Goal: Task Accomplishment & Management: Use online tool/utility

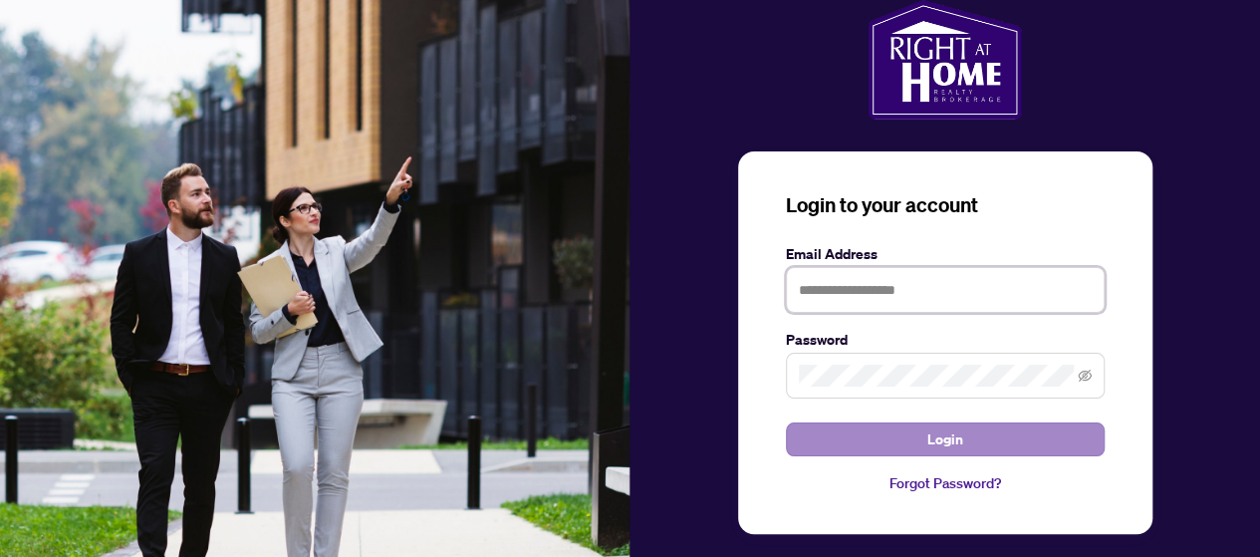
type input "**********"
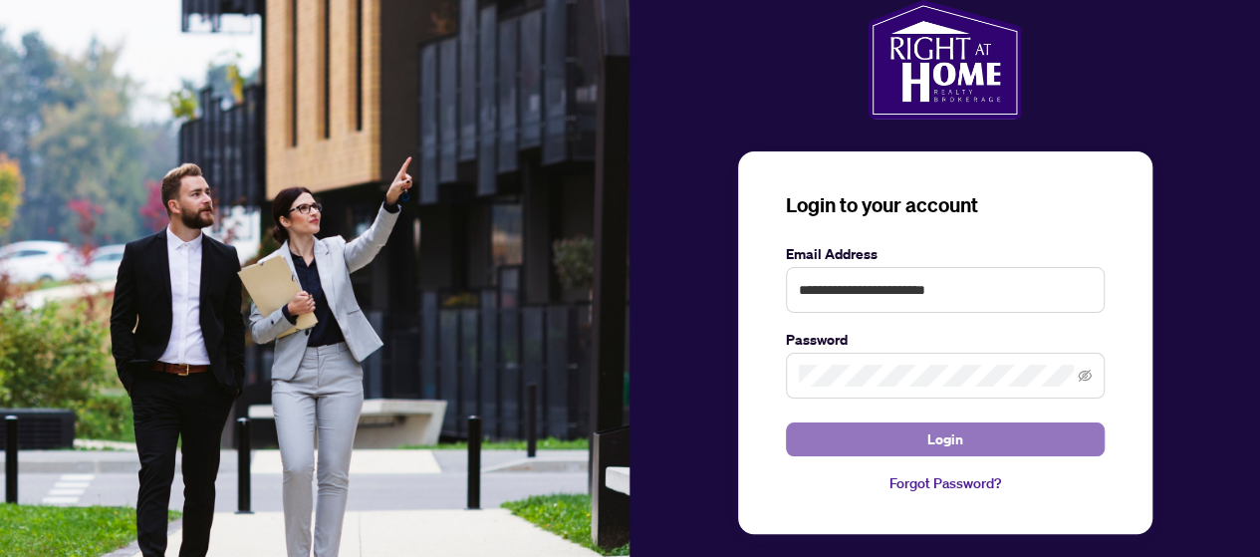
click at [950, 445] on span "Login" at bounding box center [945, 439] width 36 height 32
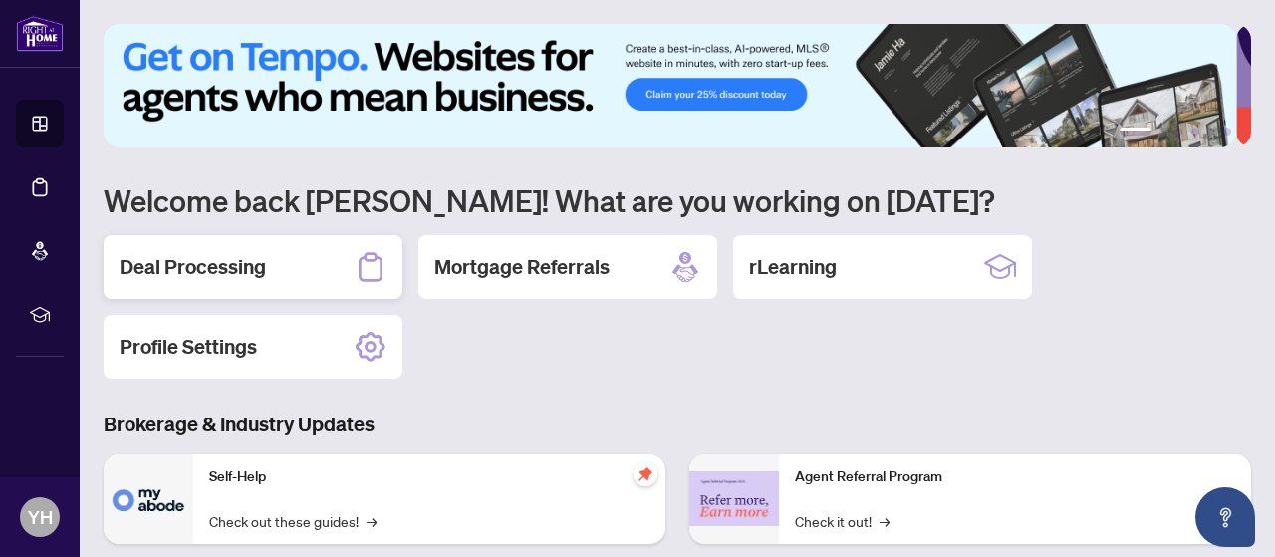
click at [285, 256] on div "Deal Processing" at bounding box center [253, 267] width 299 height 64
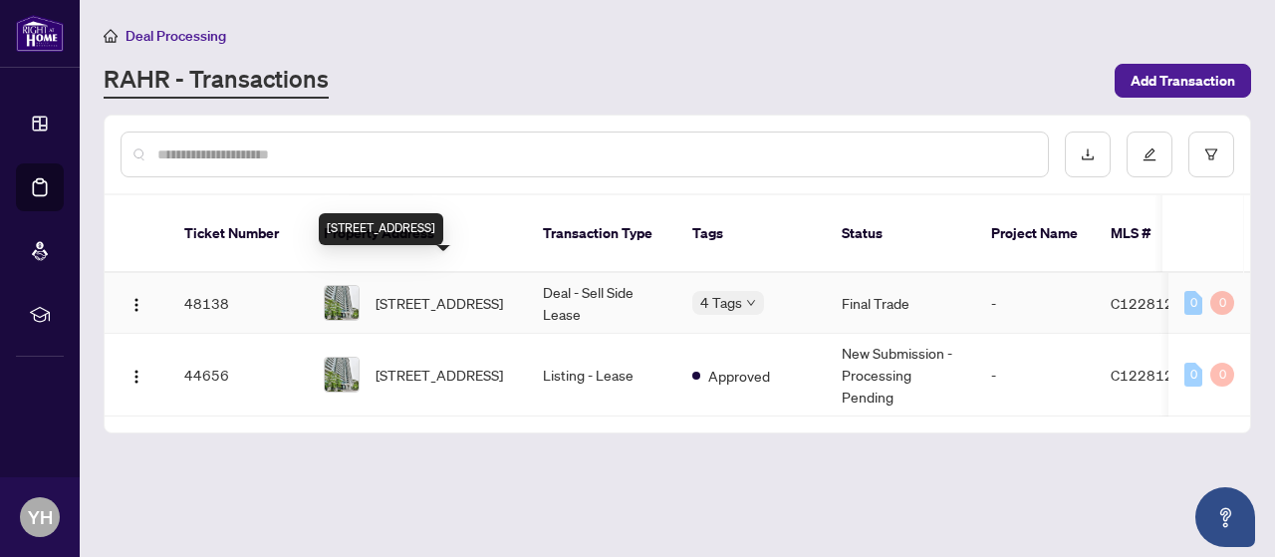
click at [470, 292] on span "[STREET_ADDRESS]" at bounding box center [438, 303] width 127 height 22
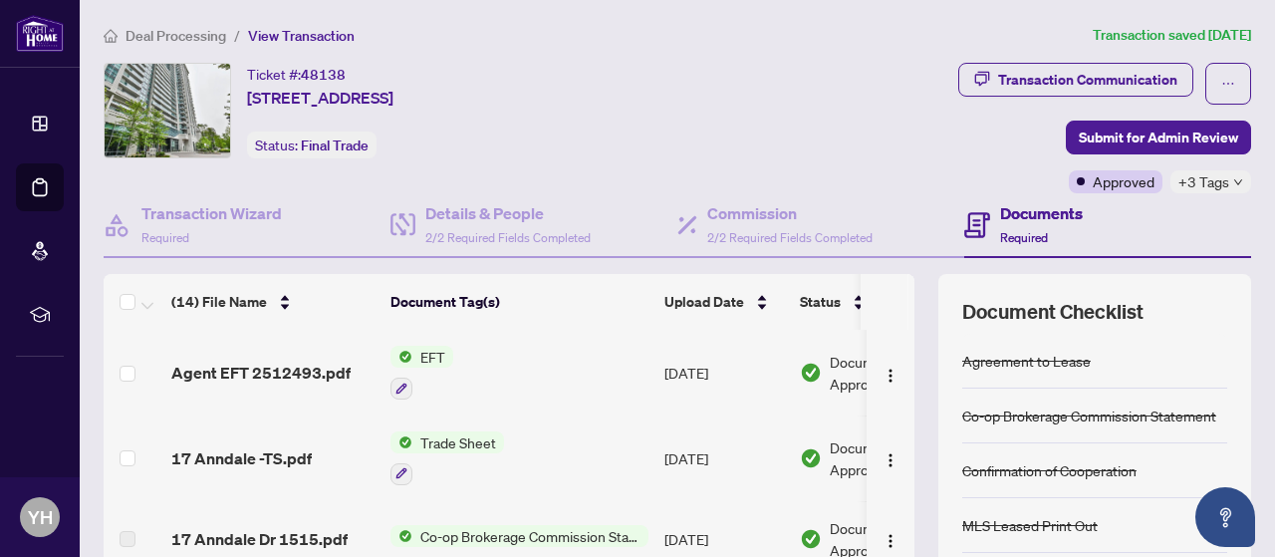
scroll to position [178, 0]
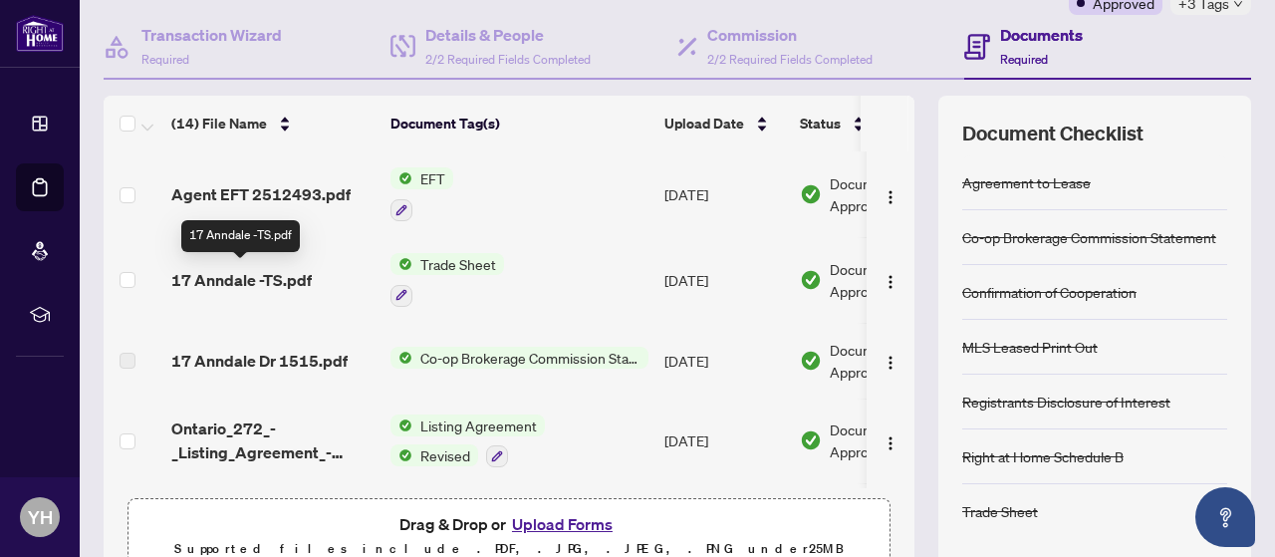
click at [213, 284] on span "17 Anndale -TS.pdf" at bounding box center [241, 280] width 140 height 24
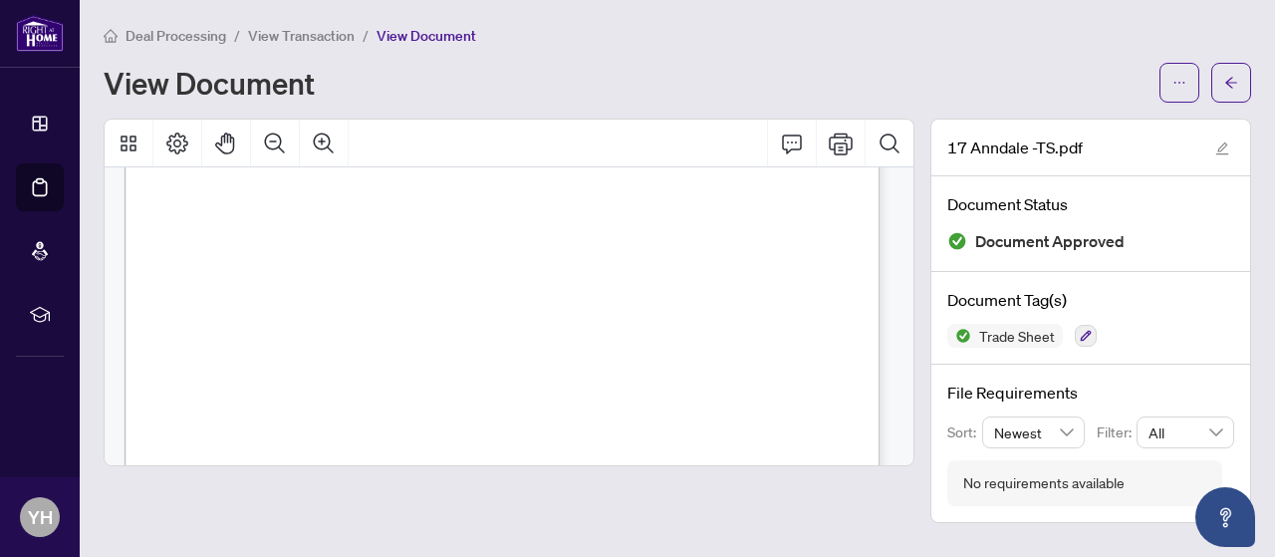
scroll to position [199, 0]
drag, startPoint x: 520, startPoint y: 209, endPoint x: 775, endPoint y: 23, distance: 315.7
click at [775, 23] on main "Deal Processing / View Transaction / View Document View Document 17 Anndale -TS…" at bounding box center [677, 278] width 1195 height 557
click at [842, 146] on icon "Print" at bounding box center [840, 143] width 24 height 22
click at [315, 39] on span "View Transaction" at bounding box center [301, 36] width 107 height 18
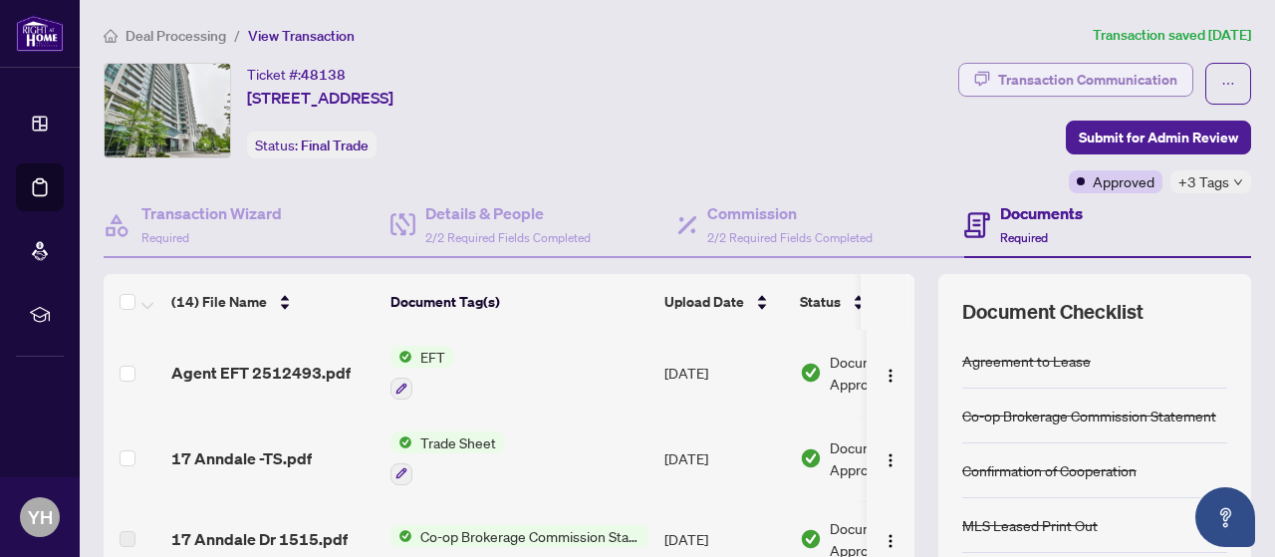
click at [1076, 77] on div "Transaction Communication" at bounding box center [1087, 80] width 179 height 32
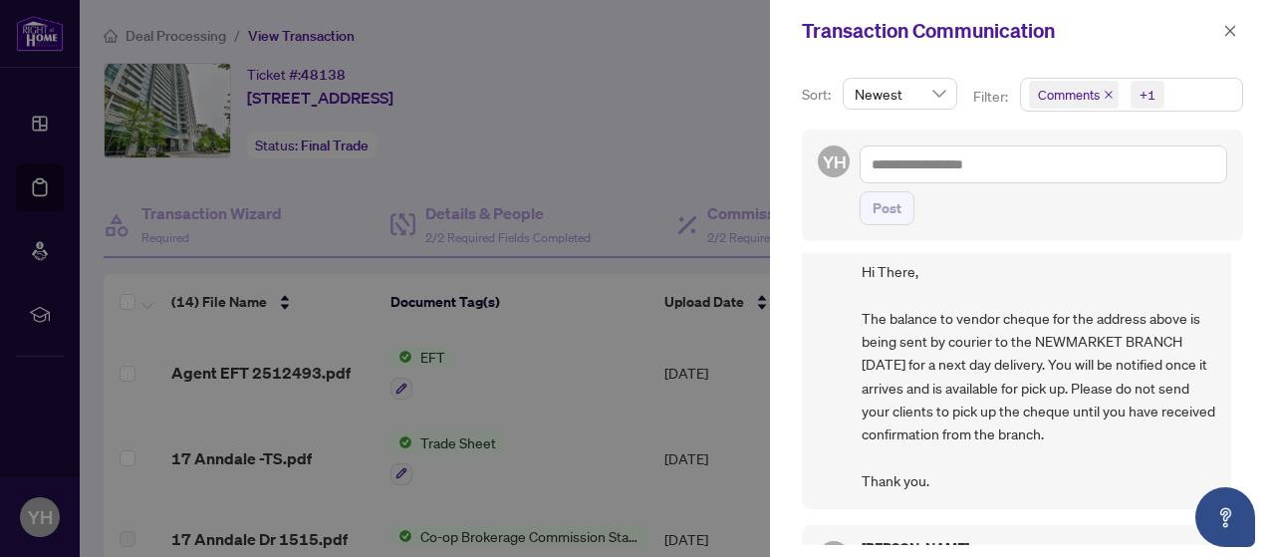
scroll to position [70, 0]
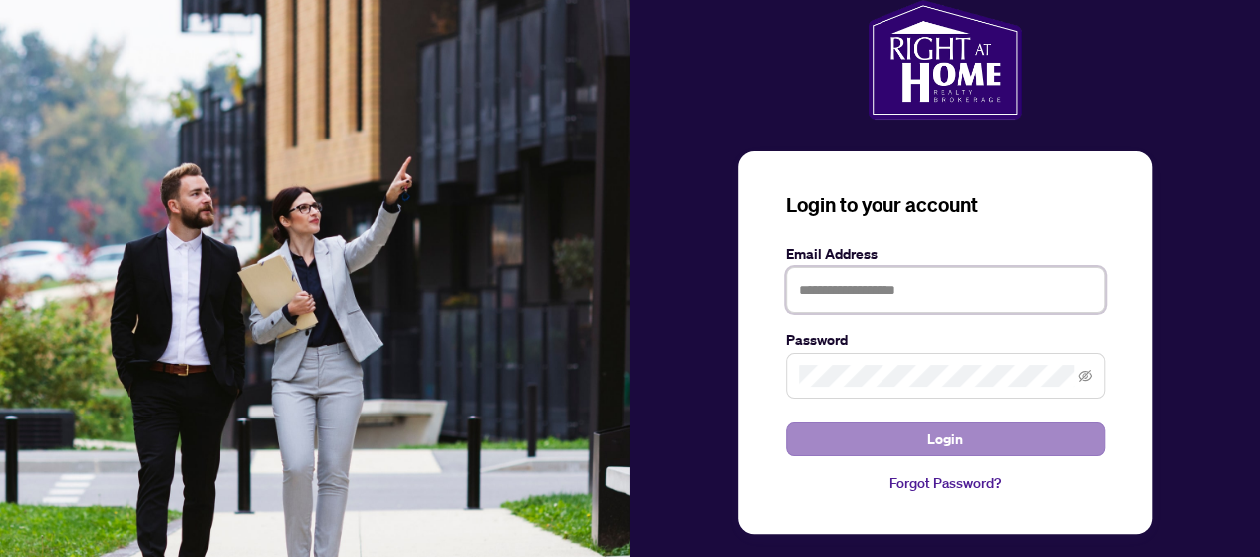
type input "**********"
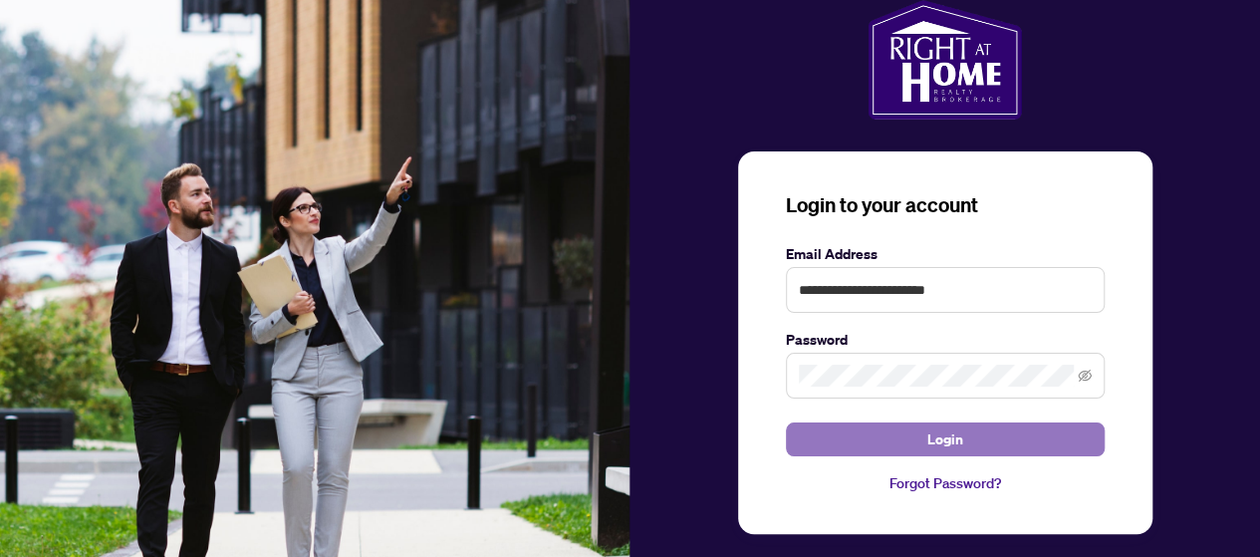
click at [941, 445] on span "Login" at bounding box center [945, 439] width 36 height 32
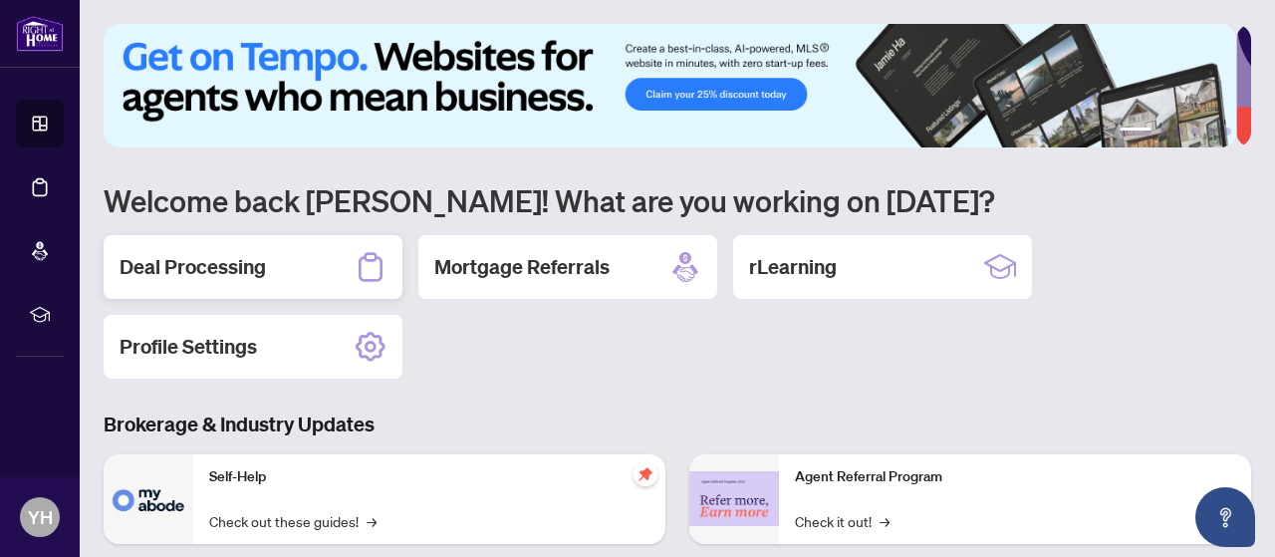
click at [257, 254] on h2 "Deal Processing" at bounding box center [192, 267] width 146 height 28
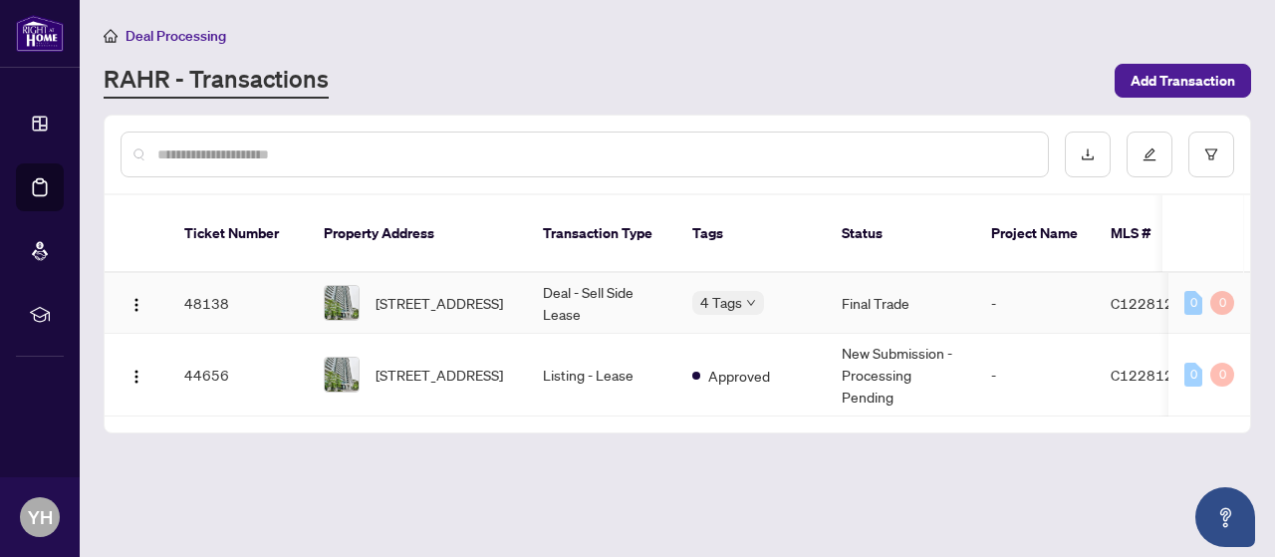
click at [274, 274] on td "48138" at bounding box center [237, 303] width 139 height 61
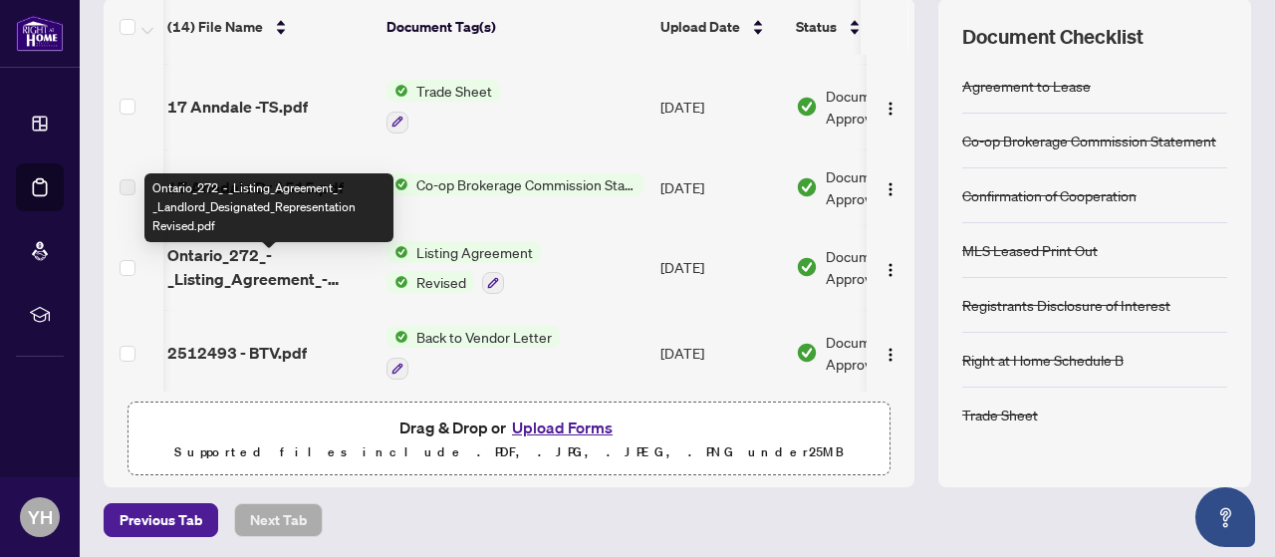
scroll to position [0, 4]
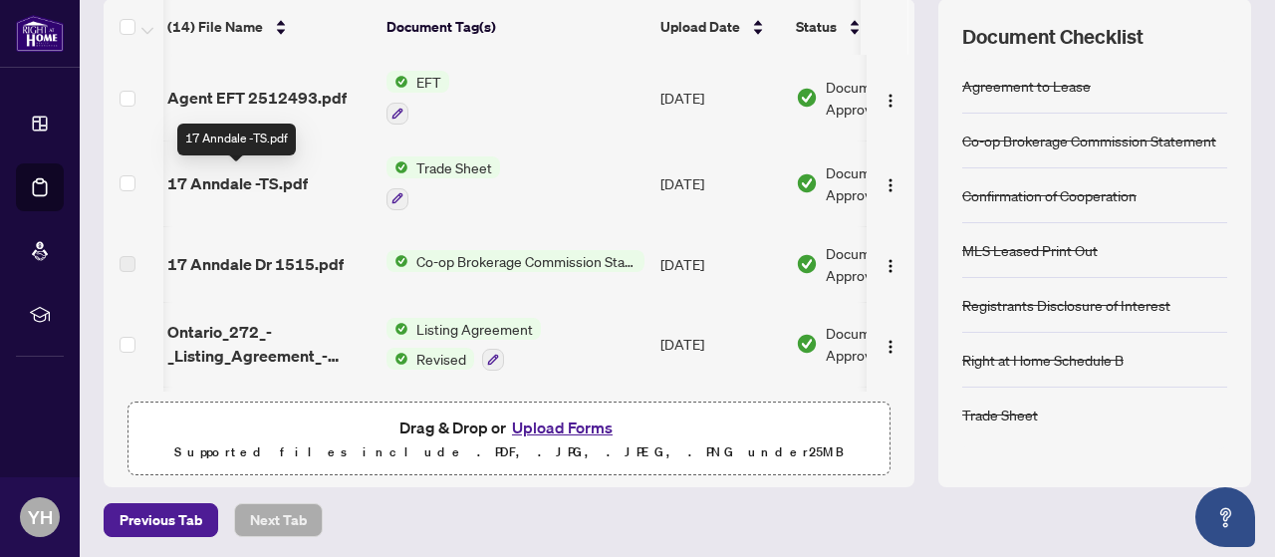
click at [288, 176] on span "17 Anndale -TS.pdf" at bounding box center [237, 183] width 140 height 24
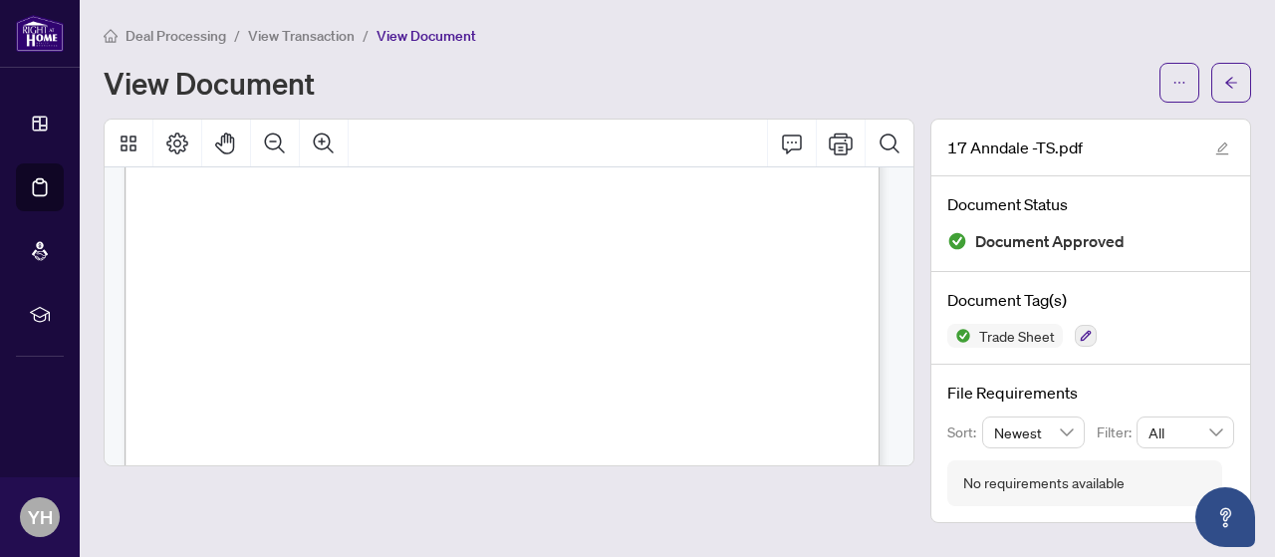
scroll to position [245, 0]
click at [415, 296] on div "Docusign Envelope ID: 84D60357-99DB-419F-80C5-2C885B68AEFD" at bounding box center [592, 547] width 936 height 1211
click at [325, 144] on icon "Zoom In" at bounding box center [324, 143] width 24 height 24
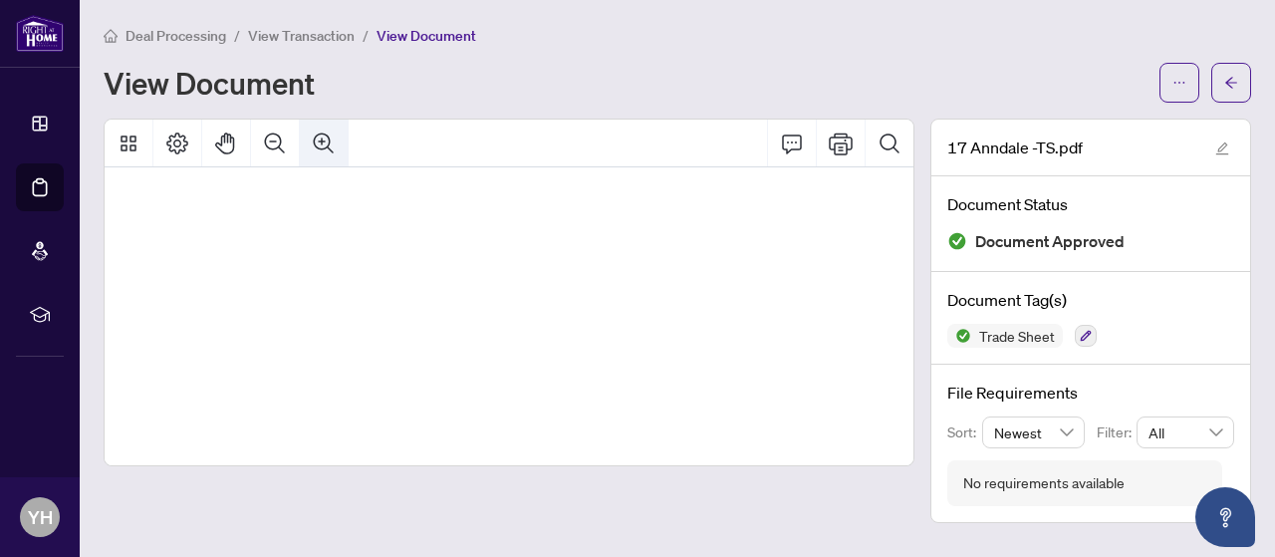
click at [325, 144] on icon "Zoom In" at bounding box center [324, 143] width 24 height 24
